Goal: Communication & Community: Answer question/provide support

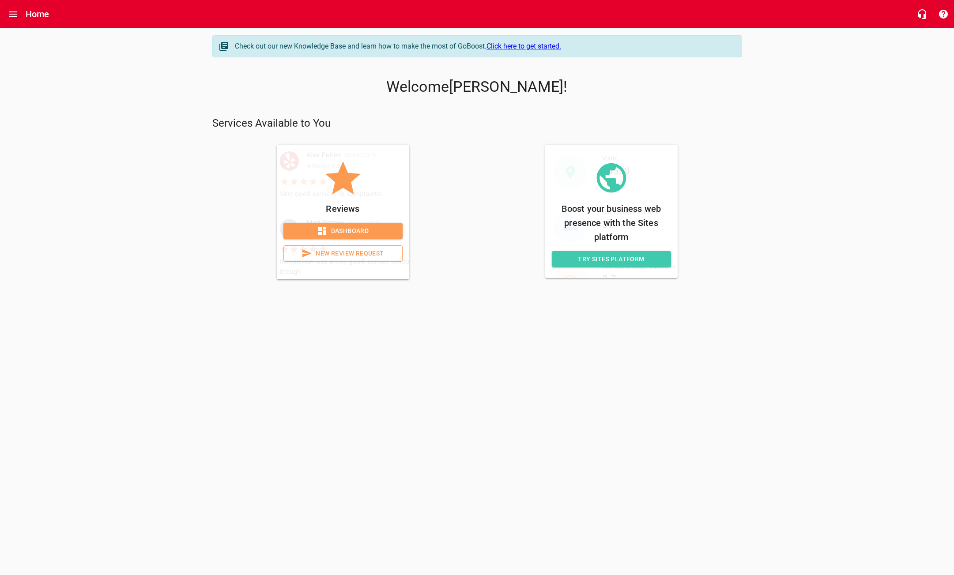
click at [368, 228] on span "Dashboard" at bounding box center [342, 231] width 105 height 11
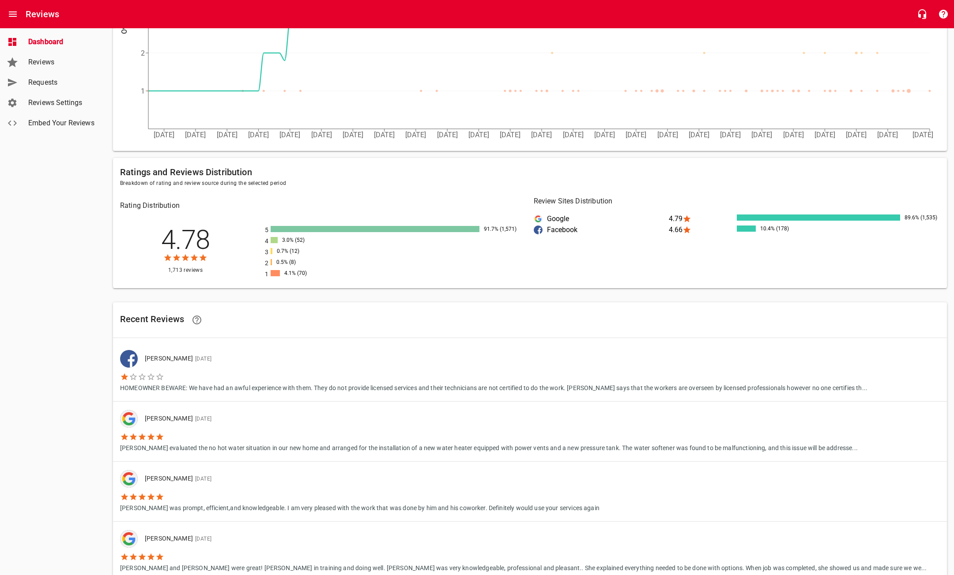
scroll to position [363, 0]
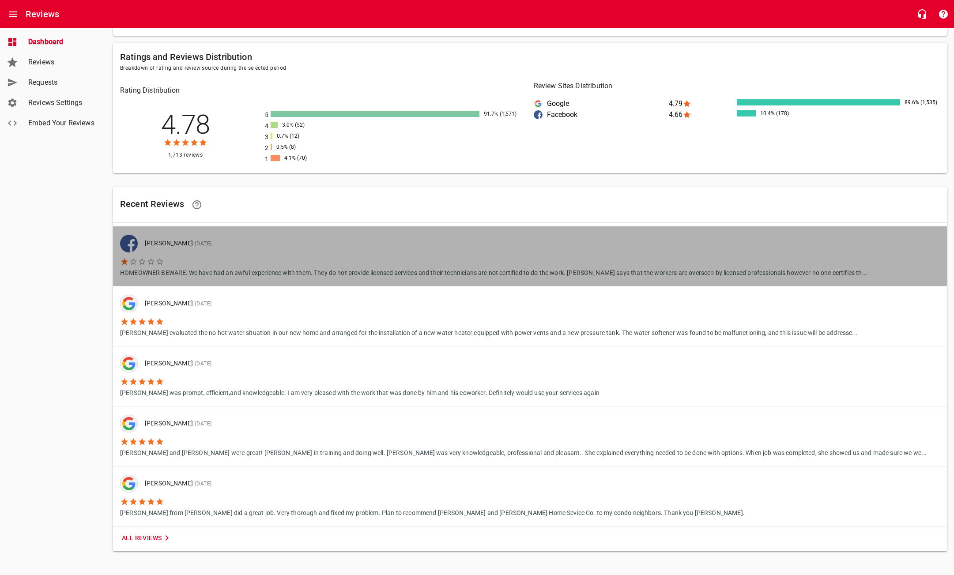
click at [330, 262] on li "HOMEOWNER BEWARE: We have had an awful experience with them. They do not provid…" at bounding box center [493, 264] width 747 height 25
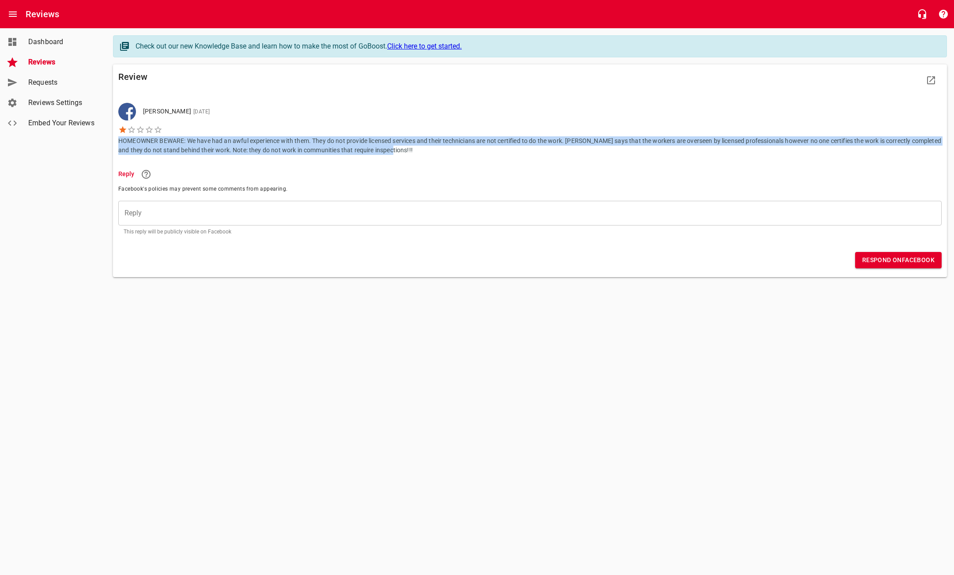
drag, startPoint x: 391, startPoint y: 150, endPoint x: 114, endPoint y: 141, distance: 276.9
click at [114, 141] on div "Review [PERSON_NAME] [DATE] HOMEOWNER BEWARE: We have had an awful experience w…" at bounding box center [530, 170] width 834 height 213
copy p "HOMEOWNER BEWARE: We have had an awful experience with them. They do not provid…"
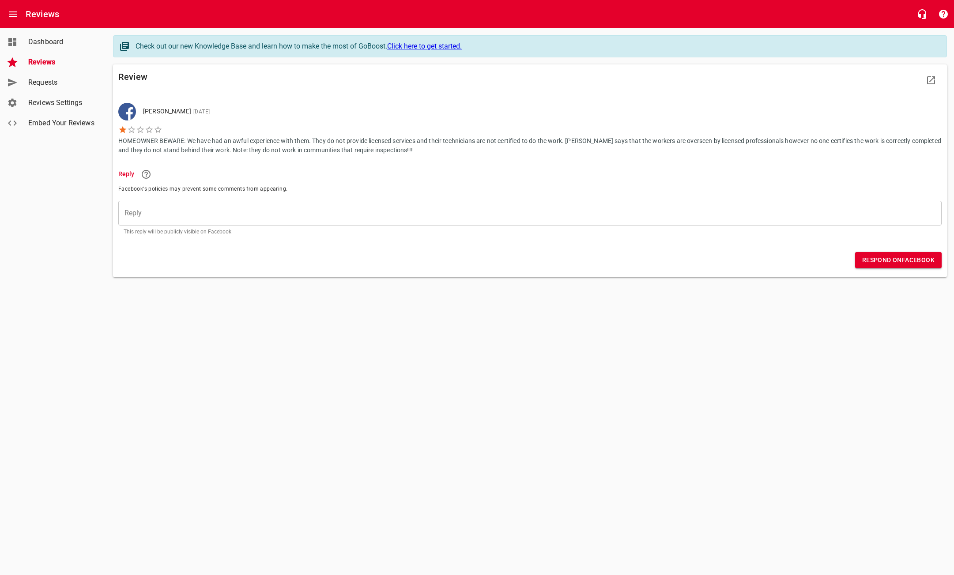
click at [533, 312] on html "Reviews Reviews Dashboard Reviews Requests Reviews Settings Embed Your Reviews …" at bounding box center [477, 156] width 954 height 312
drag, startPoint x: 390, startPoint y: 150, endPoint x: 103, endPoint y: 138, distance: 287.1
click at [103, 138] on div "Dashboard Reviews Requests Reviews Settings Embed Your Reviews Check out our ne…" at bounding box center [477, 161] width 954 height 267
click at [319, 166] on li "Reply" at bounding box center [529, 174] width 823 height 22
click at [45, 41] on span "Dashboard" at bounding box center [61, 42] width 67 height 11
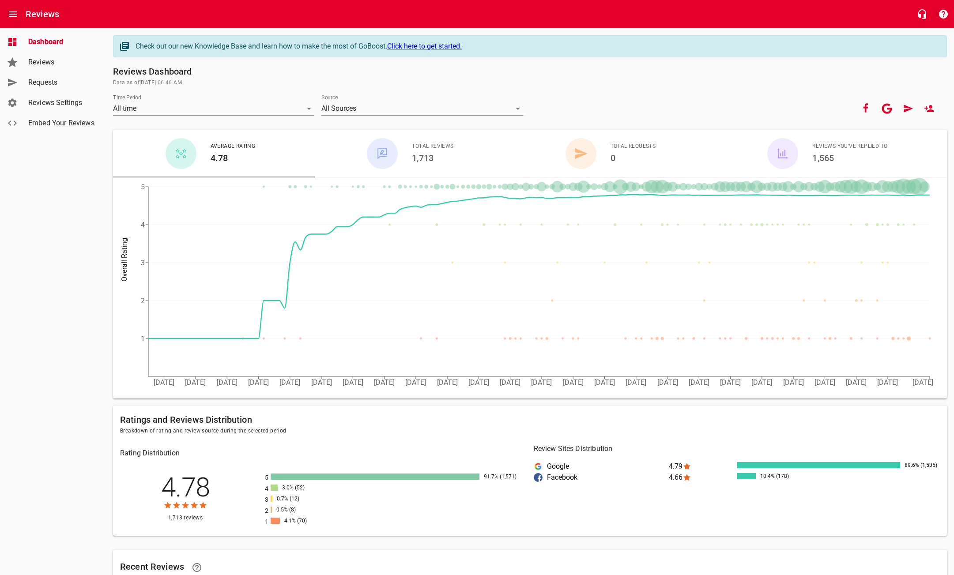
click at [46, 64] on span "Reviews" at bounding box center [61, 62] width 67 height 11
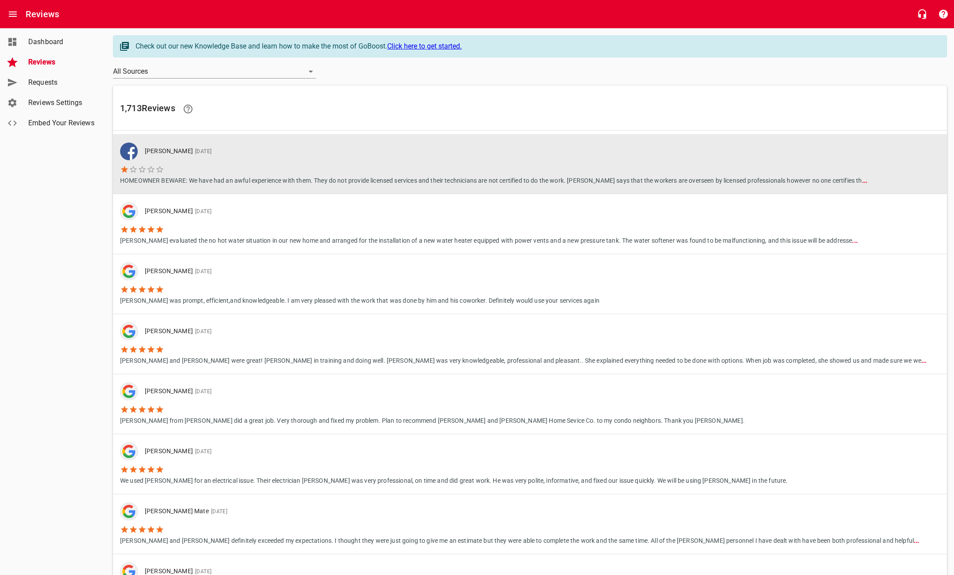
click at [197, 173] on li "HOMEOWNER BEWARE: We have had an awful experience with them. They do not provid…" at bounding box center [493, 172] width 747 height 25
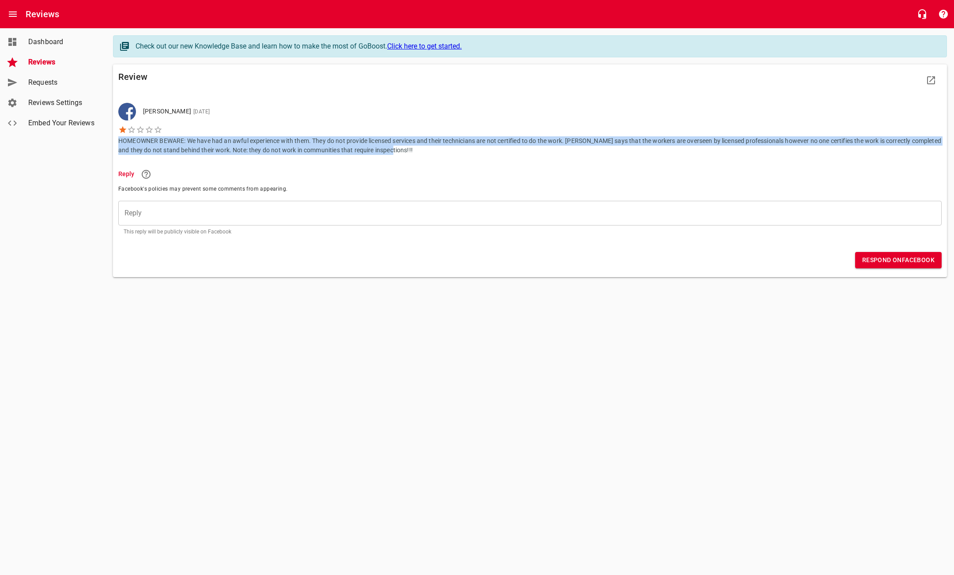
drag, startPoint x: 391, startPoint y: 150, endPoint x: 109, endPoint y: 140, distance: 282.2
click at [109, 140] on main "Check out our new Knowledge Base and learn how to make the most of GoBoost. Cli…" at bounding box center [530, 161] width 848 height 267
copy p "HOMEOWNER BEWARE: We have had an awful experience with them. They do not provid…"
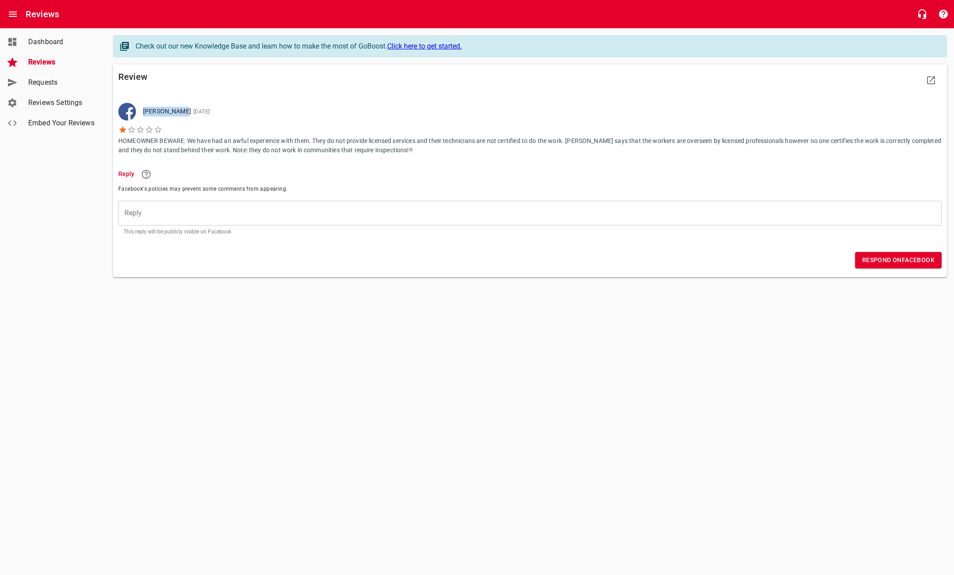
drag, startPoint x: 181, startPoint y: 113, endPoint x: 139, endPoint y: 113, distance: 41.5
click at [138, 113] on div "[PERSON_NAME] [DATE]" at bounding box center [538, 112] width 805 height 10
copy p "[PERSON_NAME]"
